Goal: Transaction & Acquisition: Download file/media

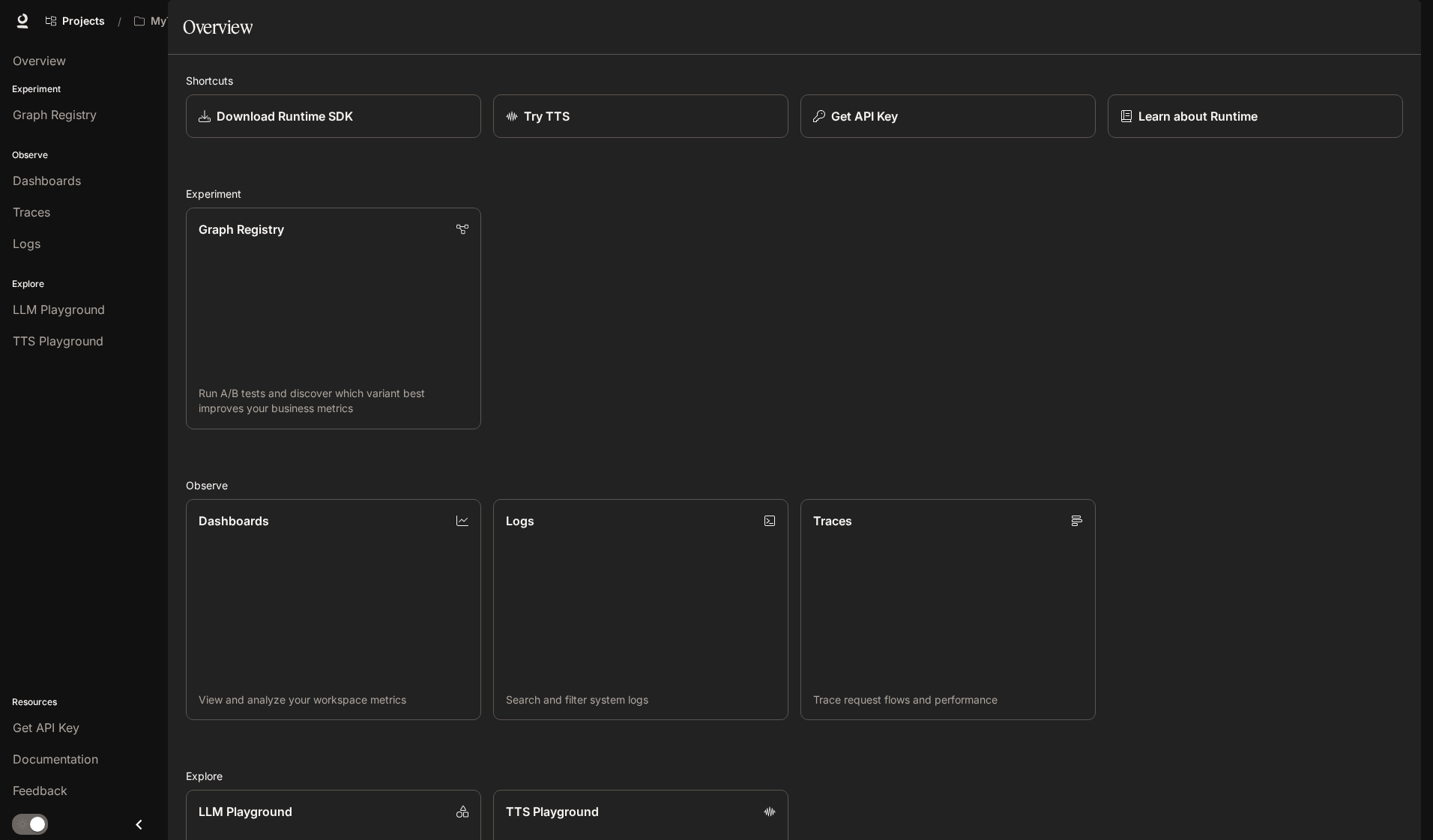
click at [1146, 24] on span "Character Studio" at bounding box center [1134, 20] width 84 height 19
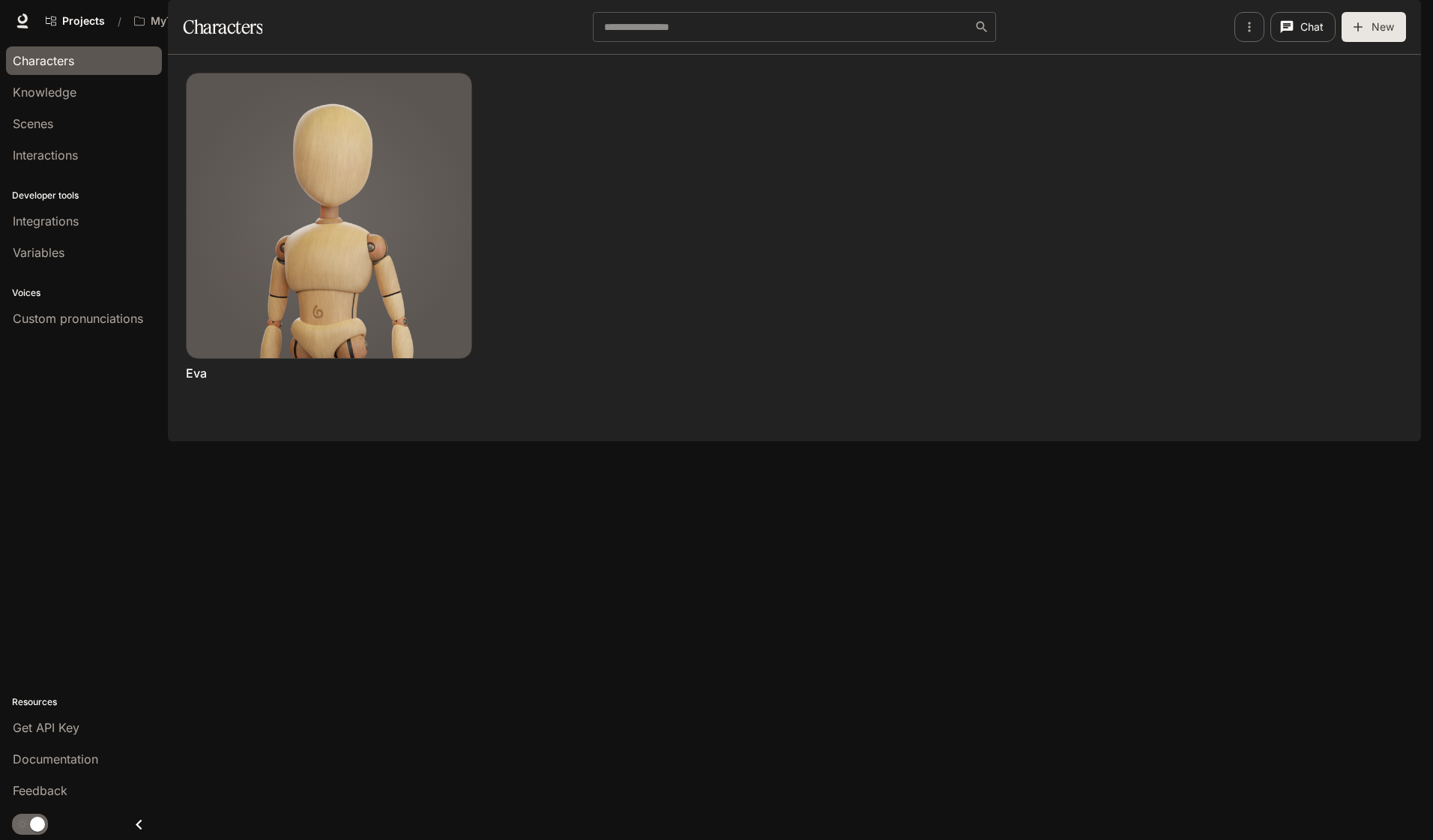
click at [1040, 237] on div "Chat Edit More [PERSON_NAME]" at bounding box center [782, 224] width 1241 height 351
click at [1406, 20] on div "button" at bounding box center [1400, 21] width 21 height 21
click at [88, 21] on div at bounding box center [716, 420] width 1433 height 840
click at [93, 20] on span "Projects" at bounding box center [84, 21] width 43 height 12
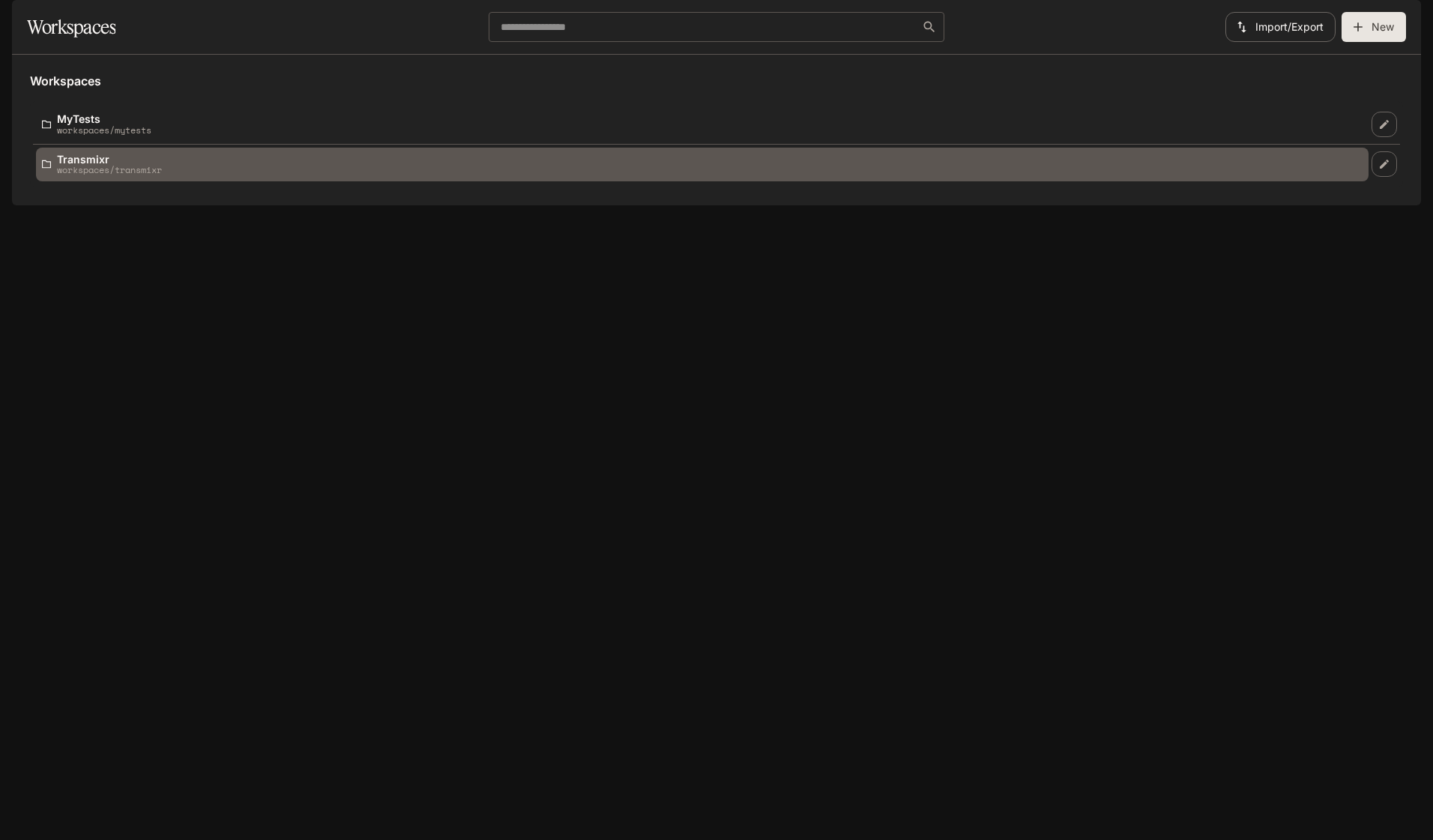
click at [89, 165] on p "Transmixr" at bounding box center [109, 159] width 105 height 12
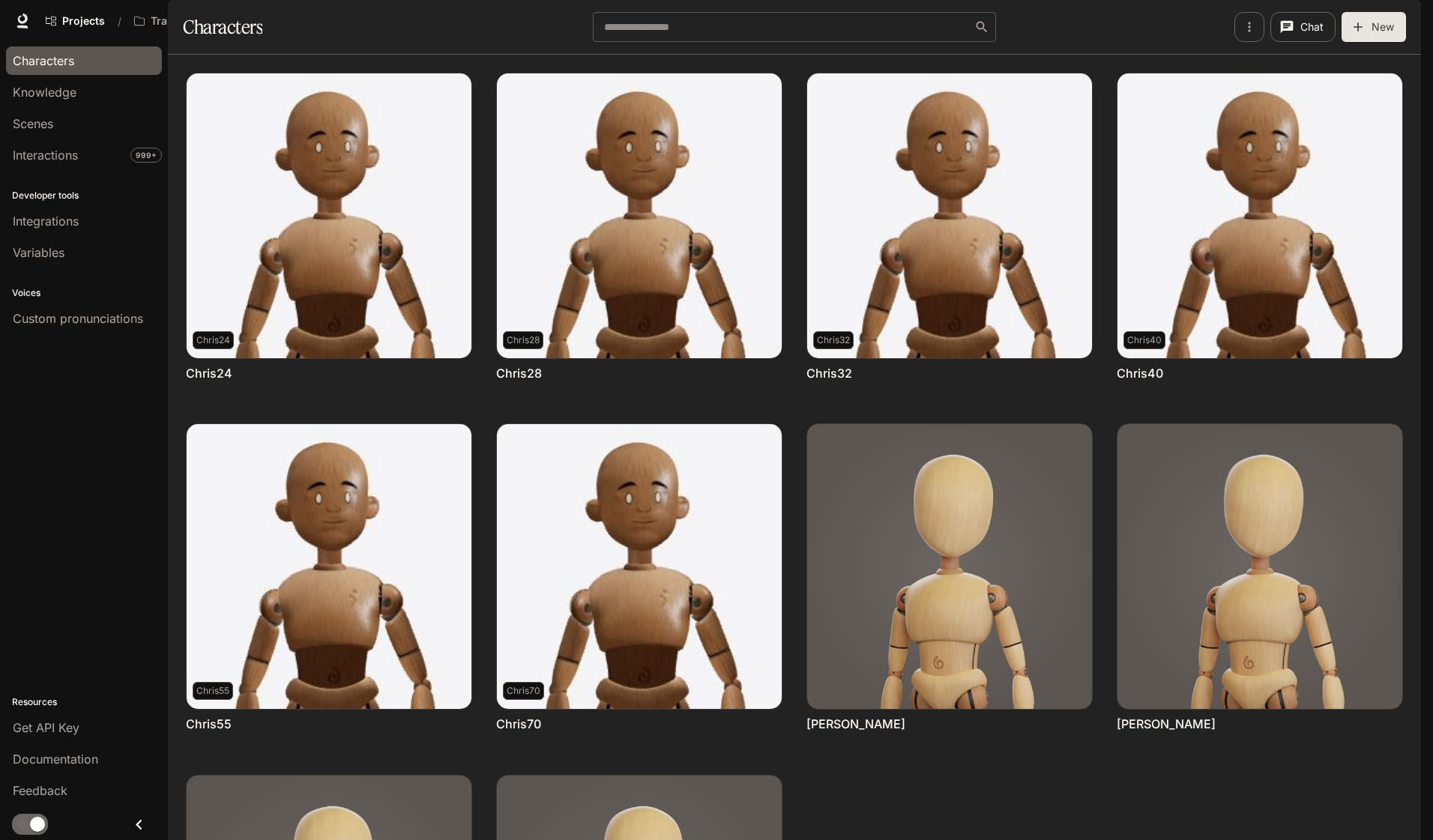
click at [1218, 21] on span "Portal" at bounding box center [1207, 20] width 28 height 19
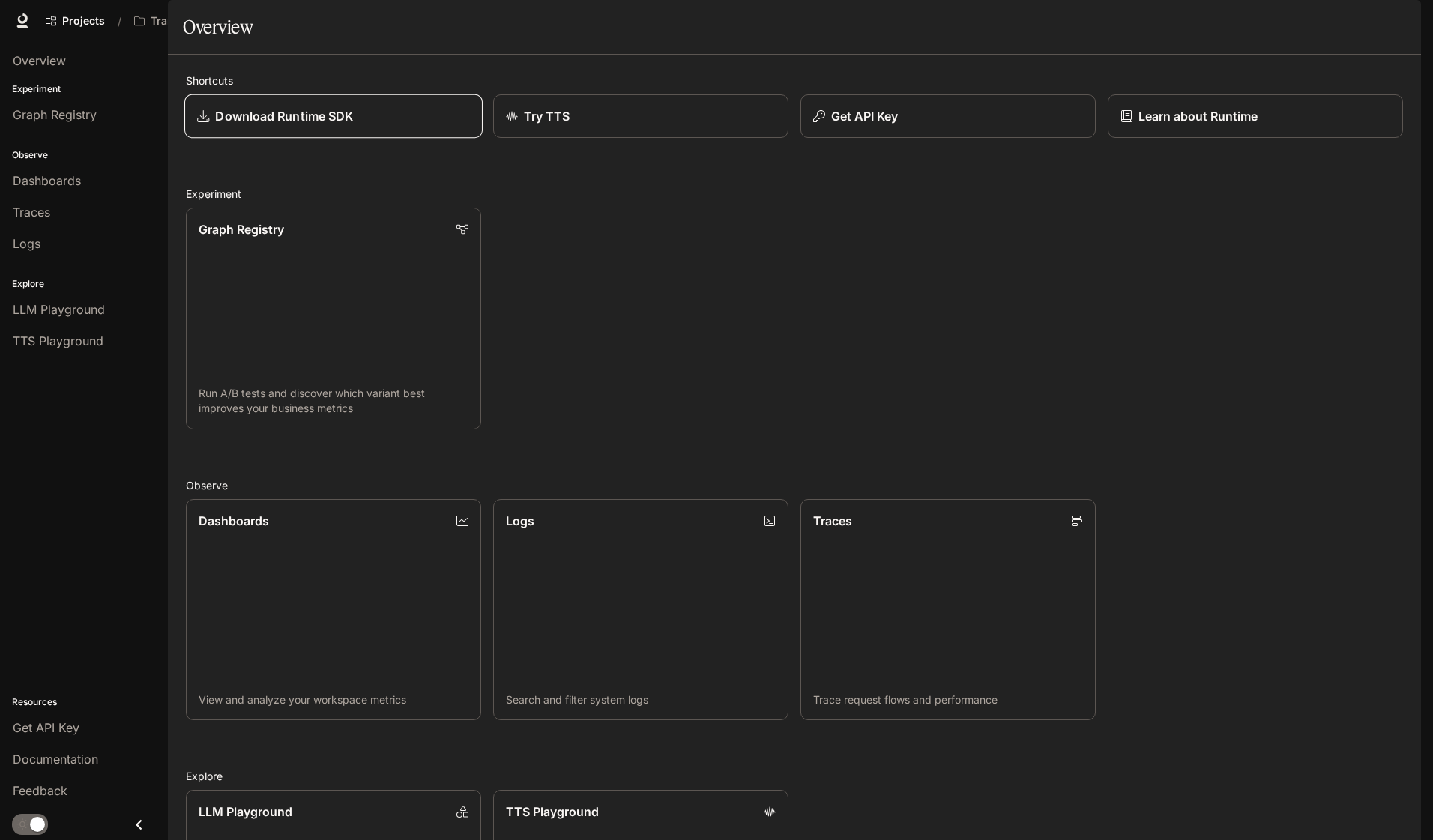
click at [344, 139] on link "Download Runtime SDK" at bounding box center [334, 116] width 299 height 44
click at [1306, 291] on div "Graph Registry Run A/B tests and discover which variant best improves your busi…" at bounding box center [789, 312] width 1230 height 234
drag, startPoint x: 441, startPoint y: 27, endPoint x: 574, endPoint y: 30, distance: 133.0
click at [441, 27] on div "Projects / Transmixr" at bounding box center [562, 21] width 1047 height 30
